Goal: Information Seeking & Learning: Learn about a topic

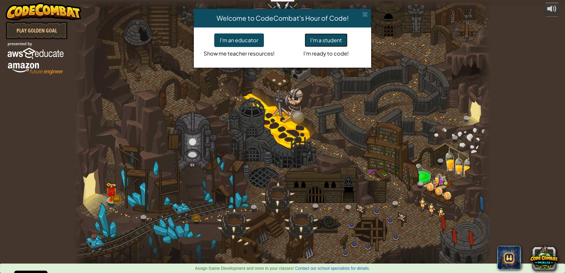
click at [317, 40] on button "I'm a student" at bounding box center [326, 40] width 43 height 14
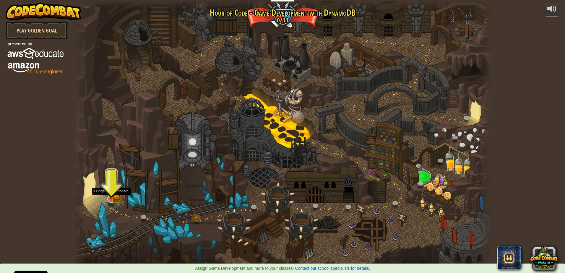
click at [111, 193] on img at bounding box center [111, 187] width 11 height 25
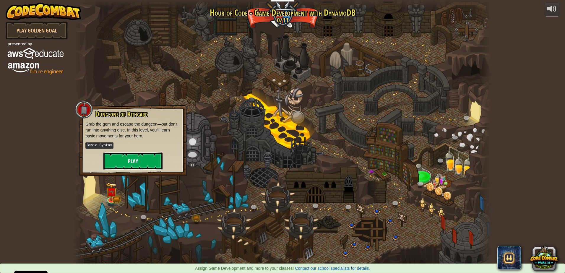
click at [144, 161] on button "Play" at bounding box center [132, 161] width 59 height 18
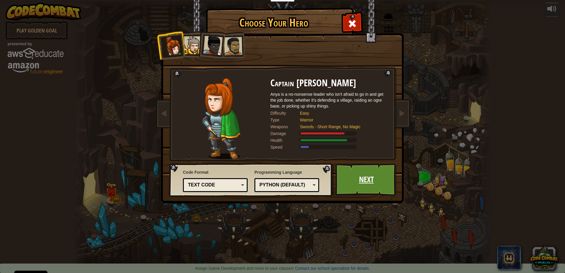
click at [386, 180] on link "Next" at bounding box center [366, 179] width 62 height 32
